Goal: Information Seeking & Learning: Understand process/instructions

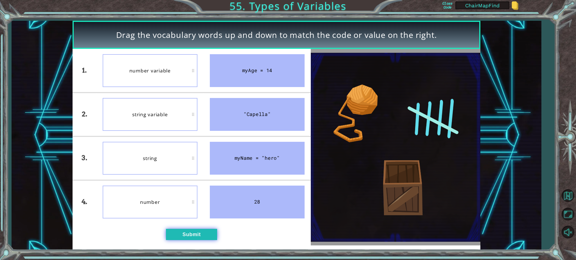
click at [195, 236] on button "Submit" at bounding box center [191, 234] width 51 height 11
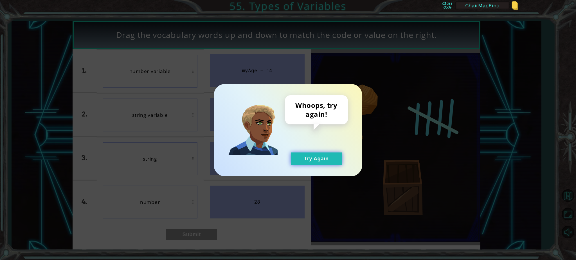
click at [325, 153] on button "Try Again" at bounding box center [316, 159] width 51 height 13
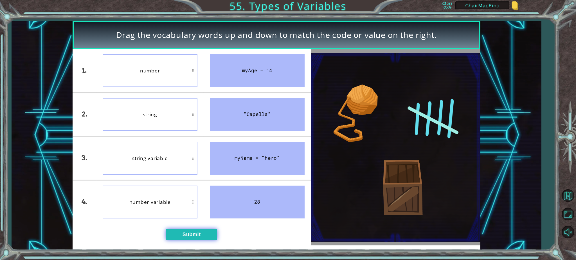
click at [188, 235] on button "Submit" at bounding box center [191, 234] width 51 height 11
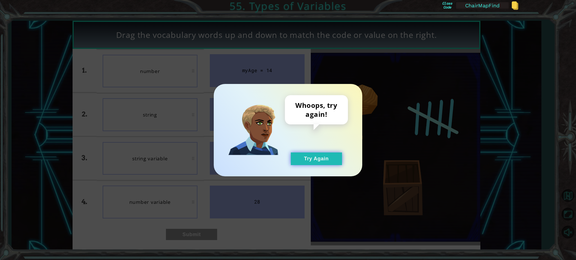
click at [311, 158] on button "Try Again" at bounding box center [316, 159] width 51 height 13
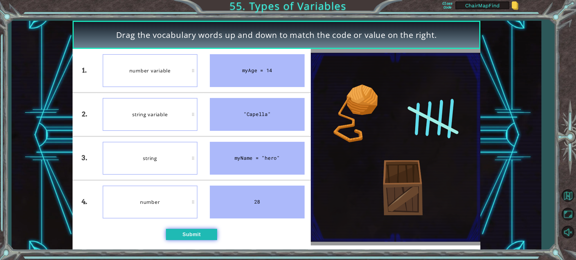
click at [187, 233] on button "Submit" at bounding box center [191, 234] width 51 height 11
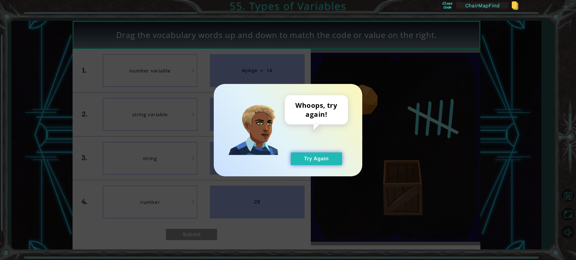
click at [299, 158] on button "Try Again" at bounding box center [316, 159] width 51 height 13
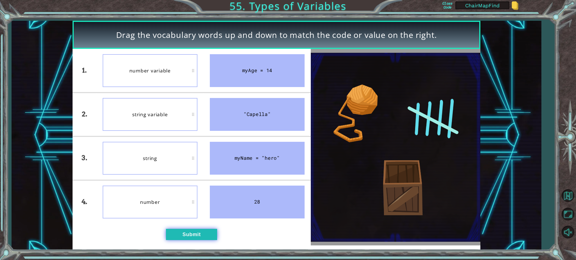
click at [196, 239] on button "Submit" at bounding box center [191, 234] width 51 height 11
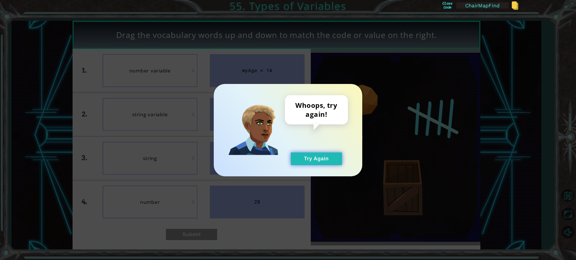
click at [318, 157] on button "Try Again" at bounding box center [316, 159] width 51 height 13
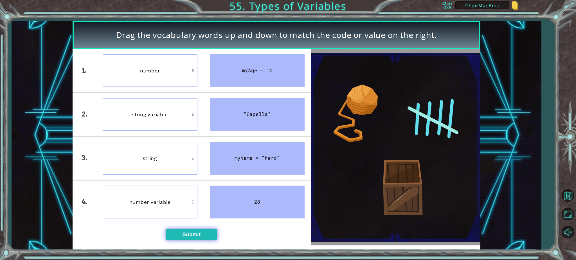
click at [186, 233] on button "Submit" at bounding box center [191, 234] width 51 height 11
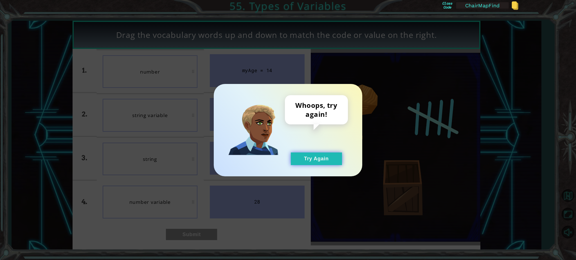
click at [316, 159] on button "Try Again" at bounding box center [316, 159] width 51 height 13
